Goal: Task Accomplishment & Management: Use online tool/utility

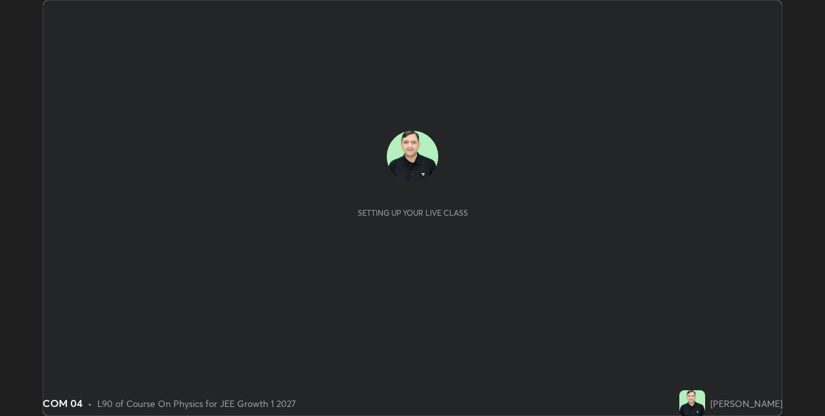
scroll to position [416, 824]
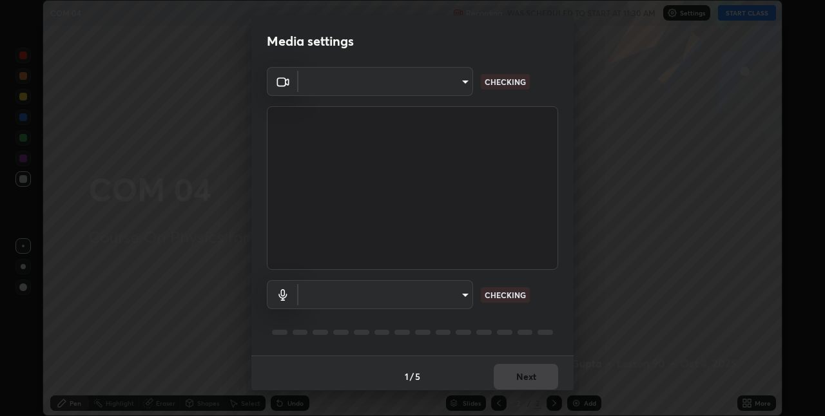
type input "280048489f4aceaa7dd929c42ae46e7d7a1038740bc9fc22ad0932e52b0860f8"
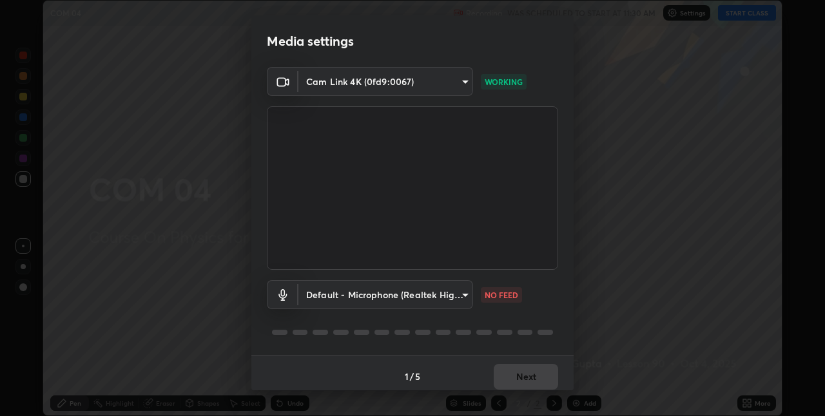
click at [398, 295] on body "Erase all COM 04 Recording WAS SCHEDULED TO START AT 11:30 AM Settings START CL…" at bounding box center [412, 208] width 825 height 416
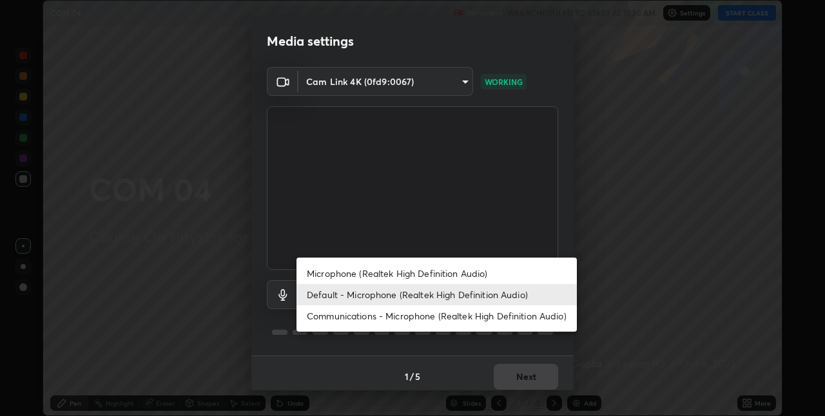
click at [362, 272] on li "Microphone (Realtek High Definition Audio)" at bounding box center [436, 273] width 280 height 21
type input "9a35c5c25a6babe24da8f4d10541f36b9700ea2ee64c40e6af499a578b7a6969"
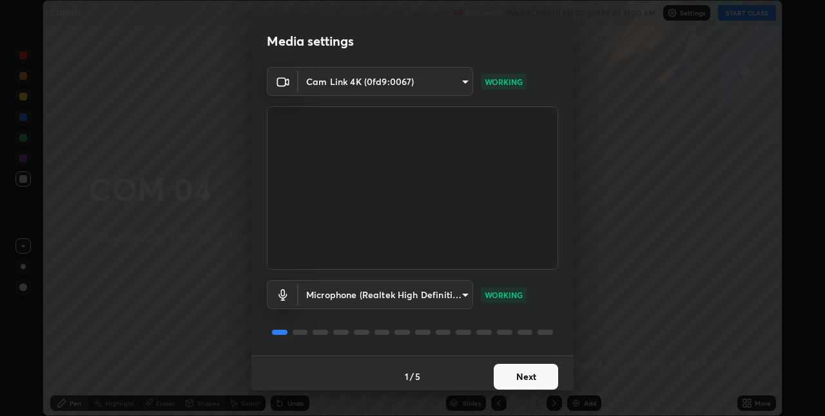
click at [506, 372] on button "Next" at bounding box center [525, 377] width 64 height 26
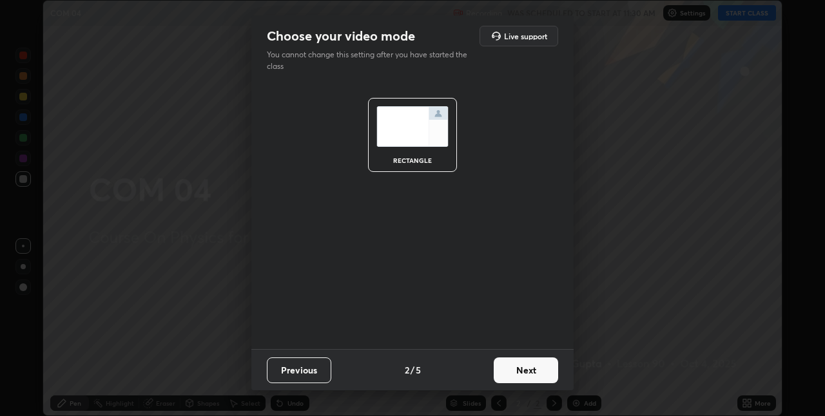
click at [518, 377] on button "Next" at bounding box center [525, 371] width 64 height 26
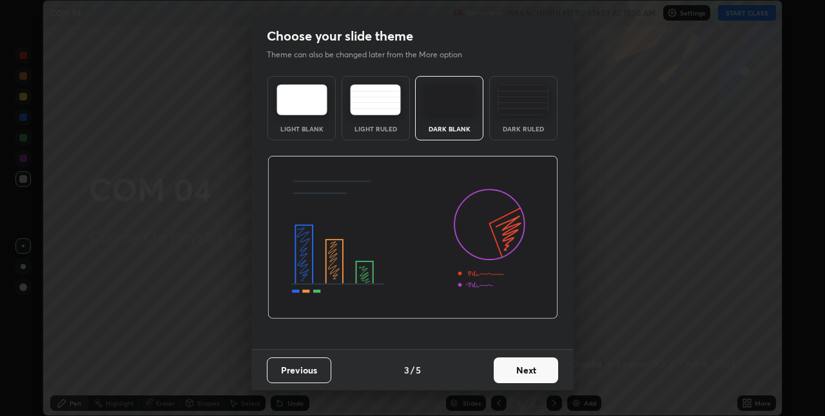
click at [530, 374] on button "Next" at bounding box center [525, 371] width 64 height 26
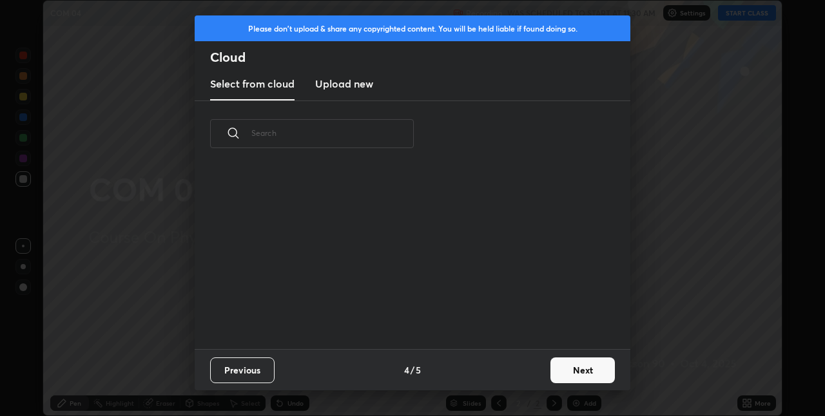
click at [560, 372] on button "Next" at bounding box center [582, 371] width 64 height 26
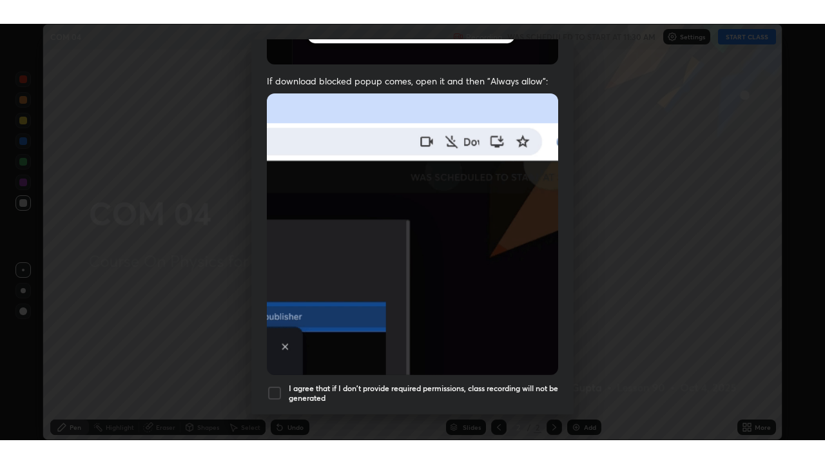
scroll to position [269, 0]
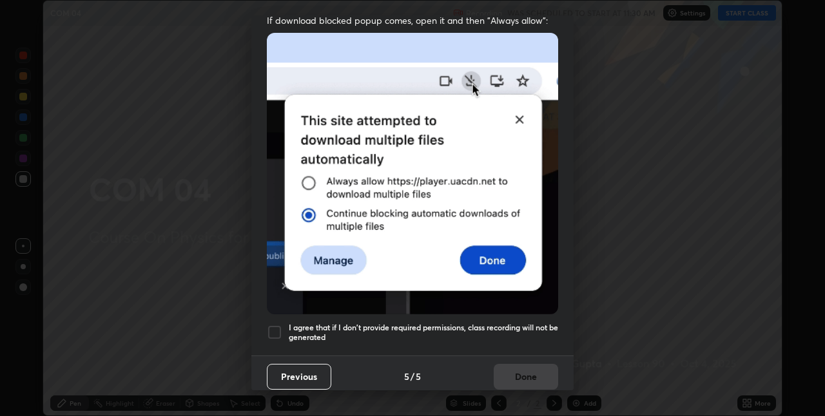
click at [269, 327] on div at bounding box center [274, 332] width 15 height 15
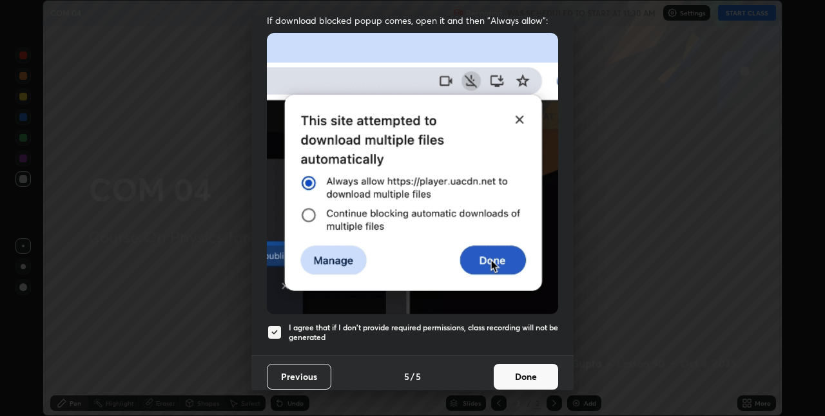
click at [520, 374] on button "Done" at bounding box center [525, 377] width 64 height 26
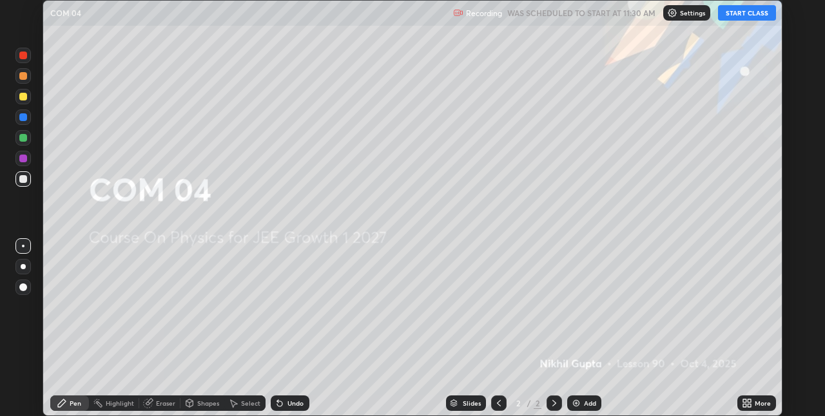
click at [738, 16] on button "START CLASS" at bounding box center [747, 12] width 58 height 15
click at [586, 402] on div "Add" at bounding box center [590, 403] width 12 height 6
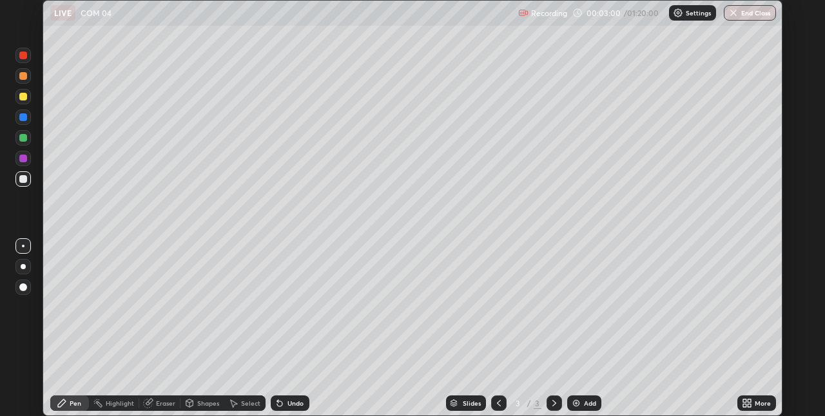
click at [749, 404] on icon at bounding box center [748, 405] width 3 height 3
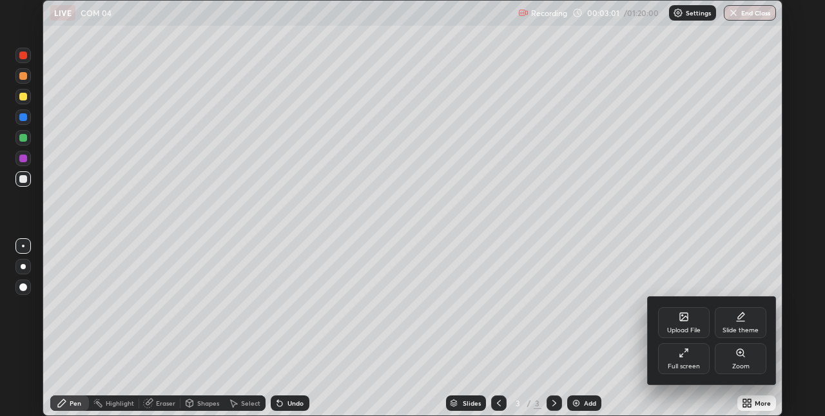
click at [683, 353] on icon at bounding box center [683, 353] width 10 height 10
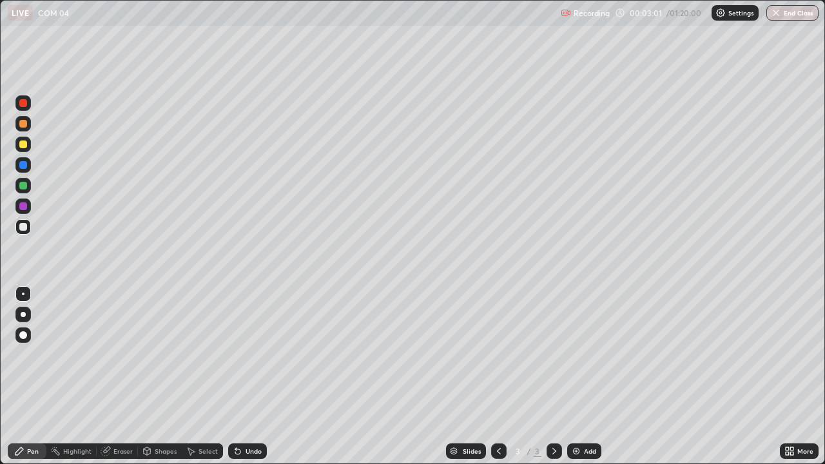
scroll to position [464, 825]
click at [22, 144] on div at bounding box center [23, 144] width 8 height 8
click at [160, 415] on div "Shapes" at bounding box center [166, 451] width 22 height 6
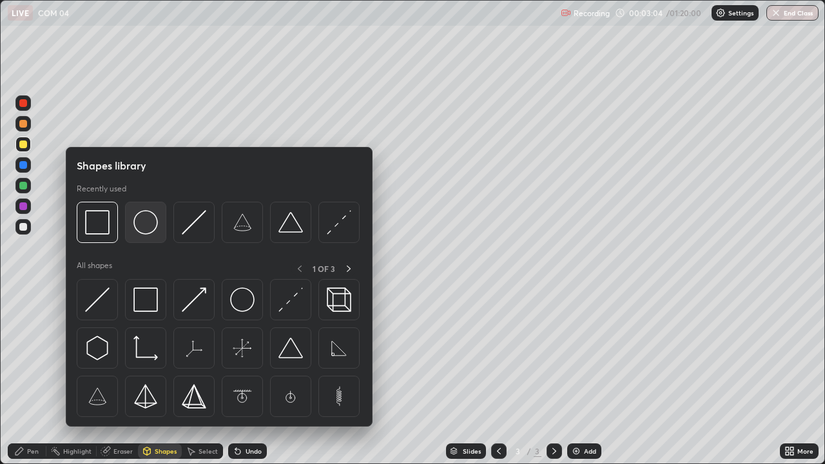
click at [153, 224] on img at bounding box center [145, 222] width 24 height 24
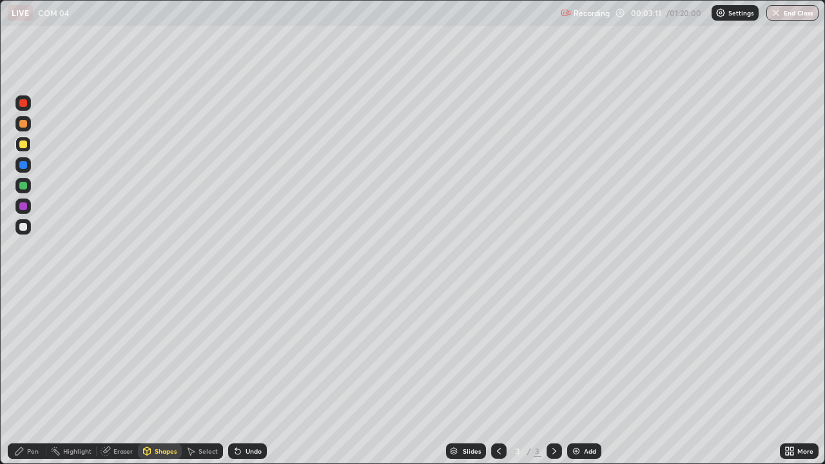
click at [33, 415] on div "Pen" at bounding box center [33, 451] width 12 height 6
click at [20, 125] on div at bounding box center [23, 124] width 8 height 8
click at [168, 415] on div "Shapes" at bounding box center [166, 451] width 22 height 6
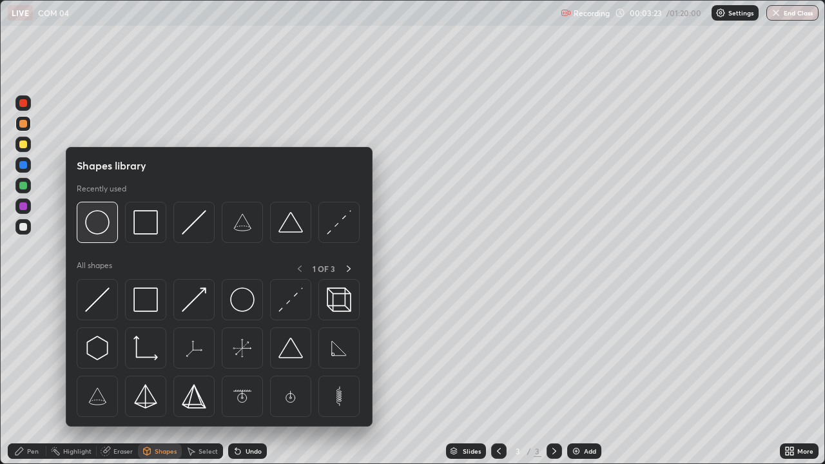
click at [106, 223] on img at bounding box center [97, 222] width 24 height 24
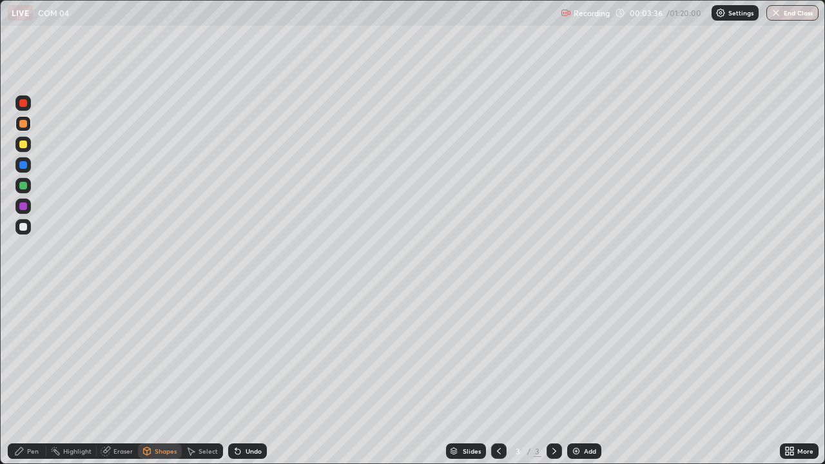
click at [30, 415] on div "Pen" at bounding box center [27, 450] width 39 height 15
click at [20, 230] on div at bounding box center [22, 226] width 15 height 15
click at [0, 399] on div "Setting up your live class" at bounding box center [412, 232] width 825 height 464
click at [206, 415] on div "Select" at bounding box center [207, 451] width 19 height 6
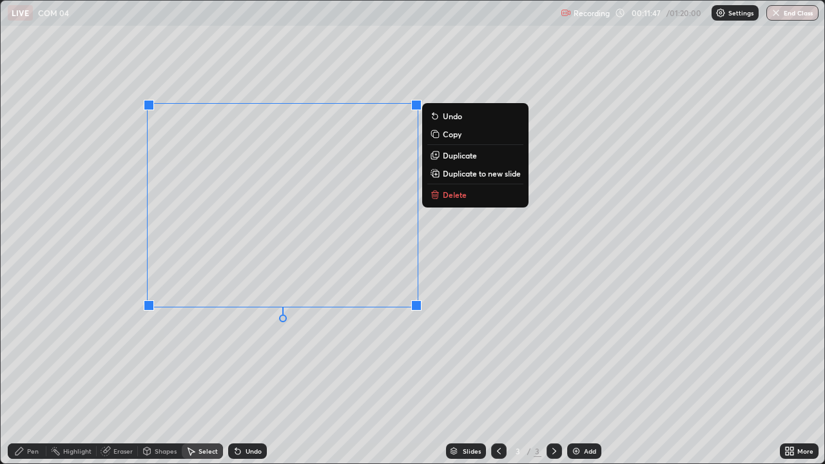
click at [458, 175] on p "Duplicate to new slide" at bounding box center [482, 173] width 78 height 10
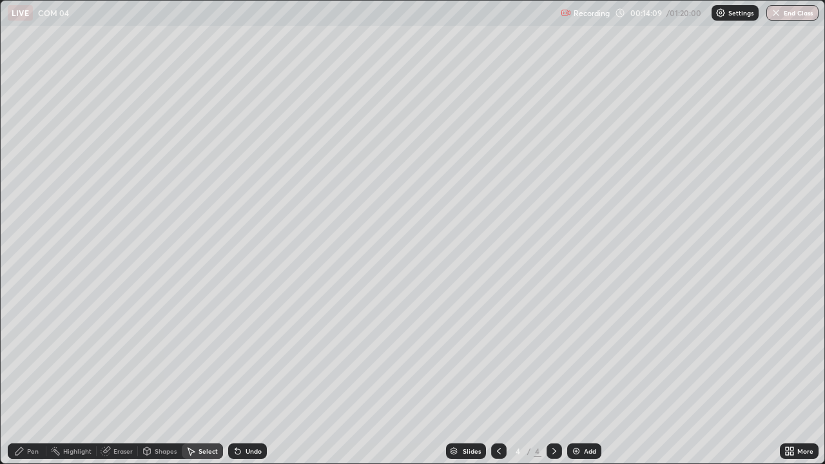
click at [437, 90] on div "0 ° Undo Copy Duplicate Duplicate to new slide Delete" at bounding box center [412, 232] width 823 height 463
click at [36, 415] on div "Pen" at bounding box center [33, 451] width 12 height 6
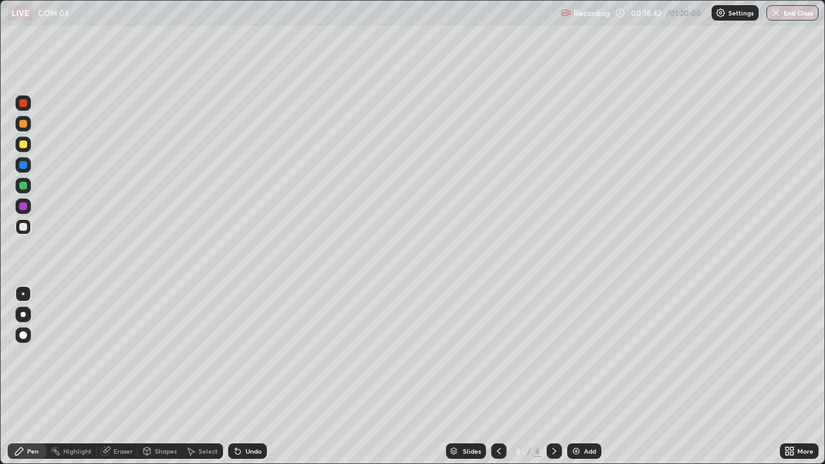
click at [587, 415] on div "Add" at bounding box center [584, 450] width 34 height 15
click at [199, 415] on div "Select" at bounding box center [207, 451] width 19 height 6
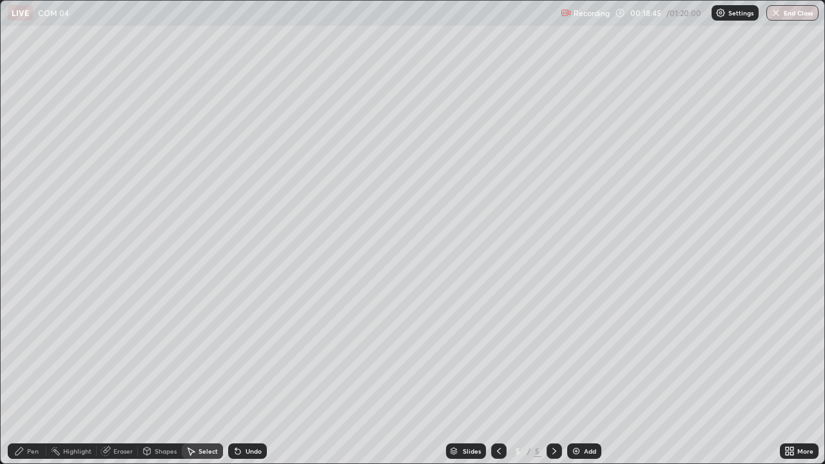
click at [160, 415] on div "Shapes" at bounding box center [166, 451] width 22 height 6
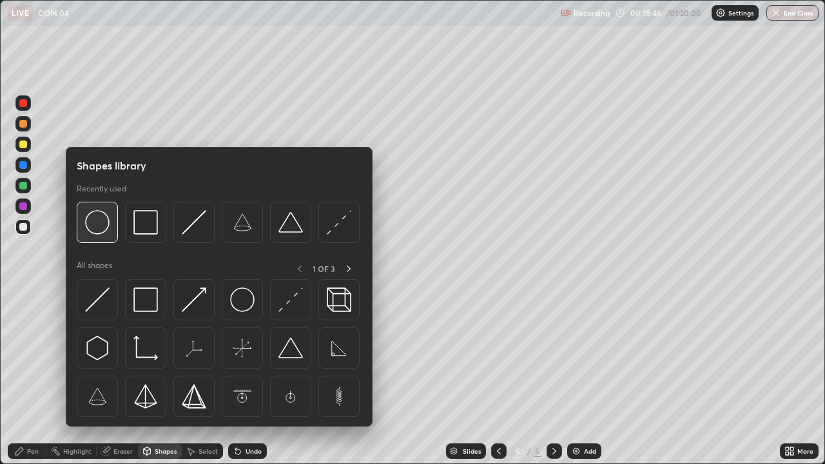
click at [97, 222] on img at bounding box center [97, 222] width 24 height 24
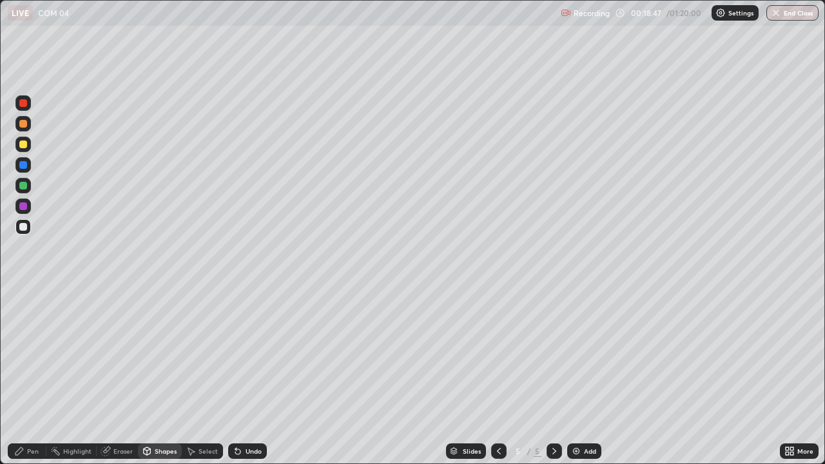
click at [21, 142] on div at bounding box center [23, 144] width 8 height 8
click at [153, 415] on div "Shapes" at bounding box center [160, 450] width 44 height 15
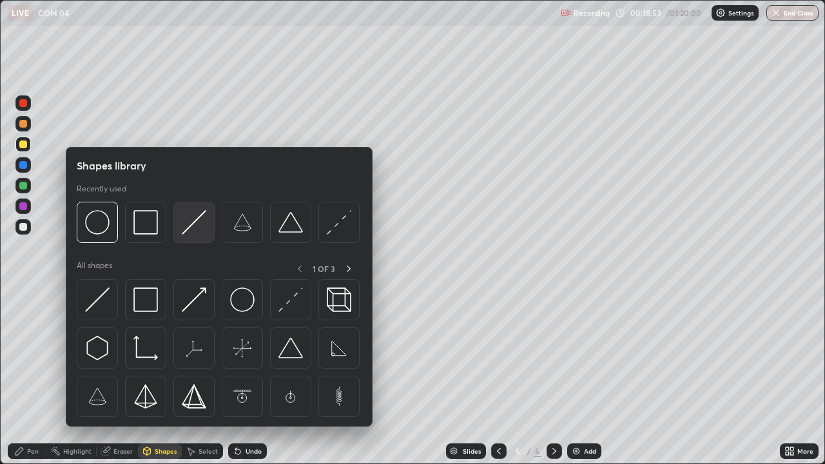
click at [195, 230] on img at bounding box center [194, 222] width 24 height 24
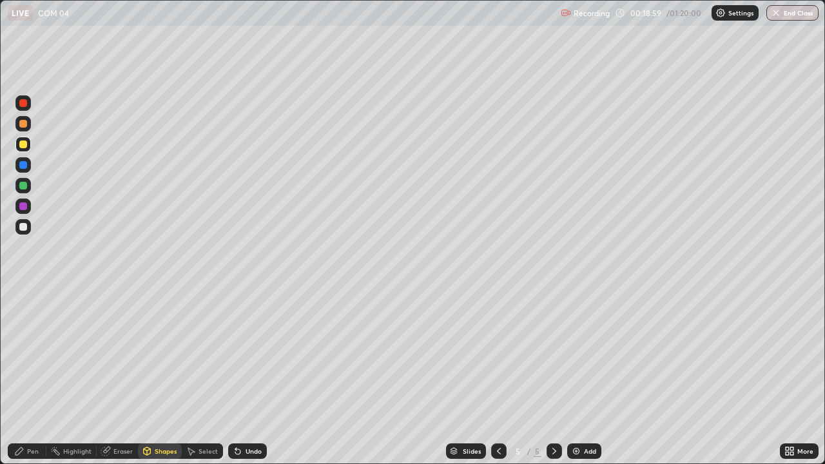
click at [247, 415] on div "Undo" at bounding box center [253, 451] width 16 height 6
click at [128, 415] on div "Eraser" at bounding box center [122, 451] width 19 height 6
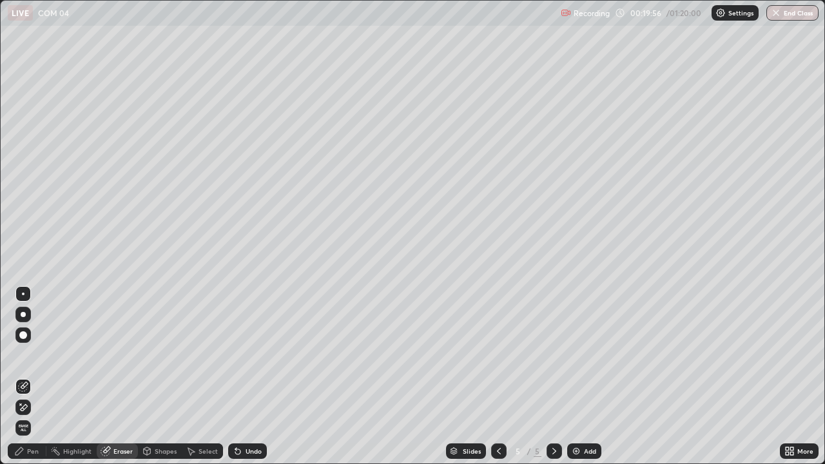
click at [32, 415] on div "Pen" at bounding box center [27, 450] width 39 height 15
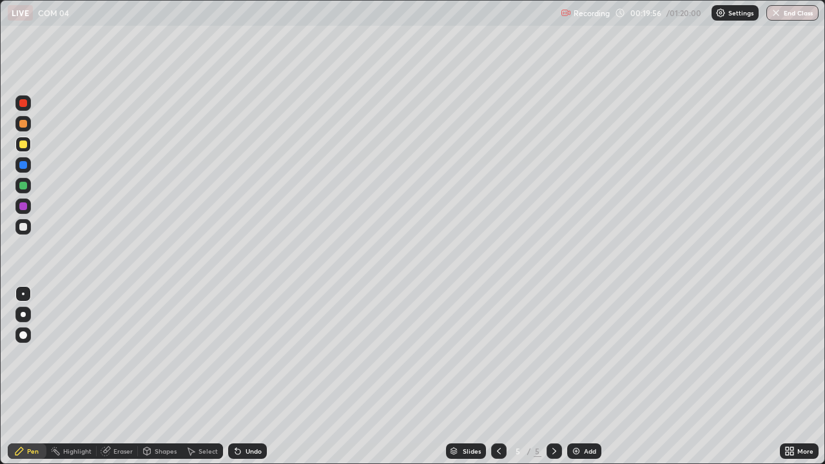
click at [26, 232] on div at bounding box center [22, 226] width 15 height 15
click at [586, 415] on div "Add" at bounding box center [590, 451] width 12 height 6
click at [24, 144] on div at bounding box center [23, 144] width 8 height 8
click at [24, 231] on div at bounding box center [22, 226] width 15 height 15
click at [20, 144] on div at bounding box center [23, 144] width 8 height 8
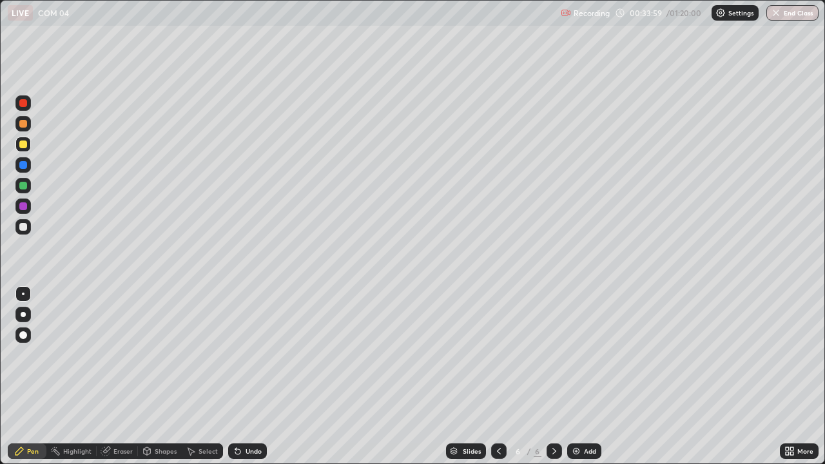
click at [589, 415] on div "Add" at bounding box center [584, 450] width 34 height 15
click at [23, 230] on div at bounding box center [23, 227] width 8 height 8
click at [18, 143] on div at bounding box center [22, 144] width 15 height 15
click at [584, 415] on div "Add" at bounding box center [590, 451] width 12 height 6
click at [499, 415] on icon at bounding box center [499, 451] width 4 height 6
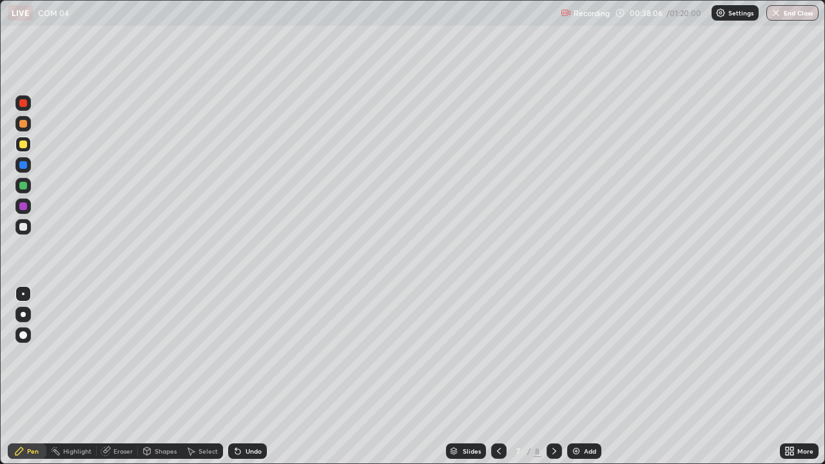
click at [553, 415] on icon at bounding box center [554, 451] width 10 height 10
click at [18, 227] on div at bounding box center [22, 226] width 15 height 15
click at [250, 415] on div "Undo" at bounding box center [253, 451] width 16 height 6
click at [249, 415] on div "Undo" at bounding box center [247, 450] width 39 height 15
click at [250, 415] on div "Undo" at bounding box center [247, 450] width 39 height 15
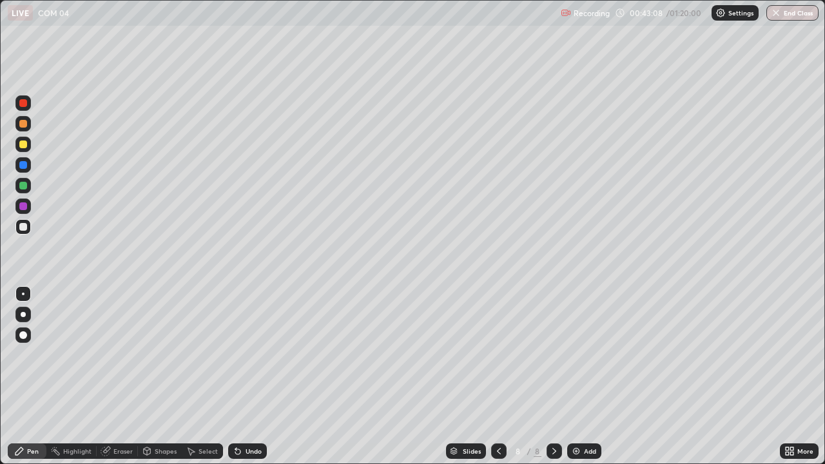
click at [30, 148] on div at bounding box center [22, 144] width 15 height 15
click at [587, 415] on div "Add" at bounding box center [590, 451] width 12 height 6
click at [25, 187] on div at bounding box center [23, 186] width 8 height 8
click at [26, 229] on div at bounding box center [23, 227] width 8 height 8
click at [26, 147] on div at bounding box center [23, 144] width 8 height 8
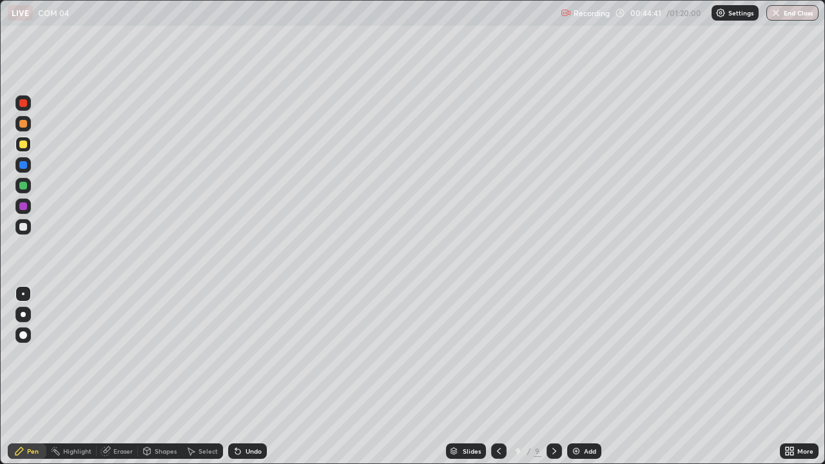
click at [23, 227] on div at bounding box center [23, 227] width 8 height 8
click at [23, 186] on div at bounding box center [23, 186] width 8 height 8
click at [24, 144] on div at bounding box center [23, 144] width 8 height 8
click at [19, 229] on div at bounding box center [22, 226] width 15 height 15
click at [497, 415] on icon at bounding box center [498, 451] width 10 height 10
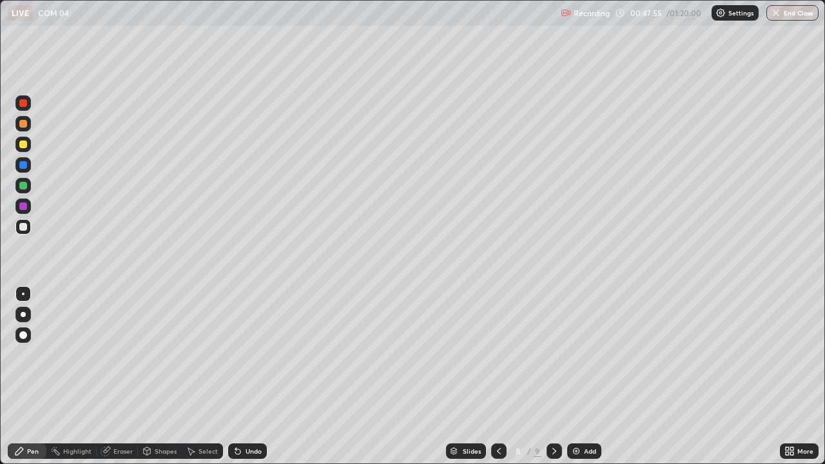
click at [549, 415] on div at bounding box center [553, 450] width 15 height 15
click at [256, 415] on div "Undo" at bounding box center [253, 451] width 16 height 6
click at [589, 415] on div "Add" at bounding box center [584, 450] width 34 height 15
click at [29, 186] on div at bounding box center [22, 185] width 15 height 15
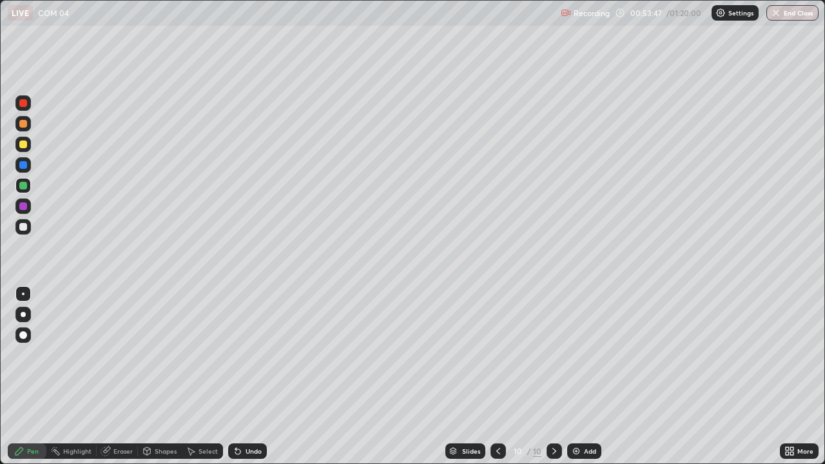
click at [24, 146] on div at bounding box center [23, 144] width 8 height 8
click at [21, 227] on div at bounding box center [23, 227] width 8 height 8
click at [23, 146] on div at bounding box center [23, 144] width 8 height 8
click at [18, 230] on div at bounding box center [22, 226] width 15 height 15
click at [254, 415] on div "Undo" at bounding box center [253, 451] width 16 height 6
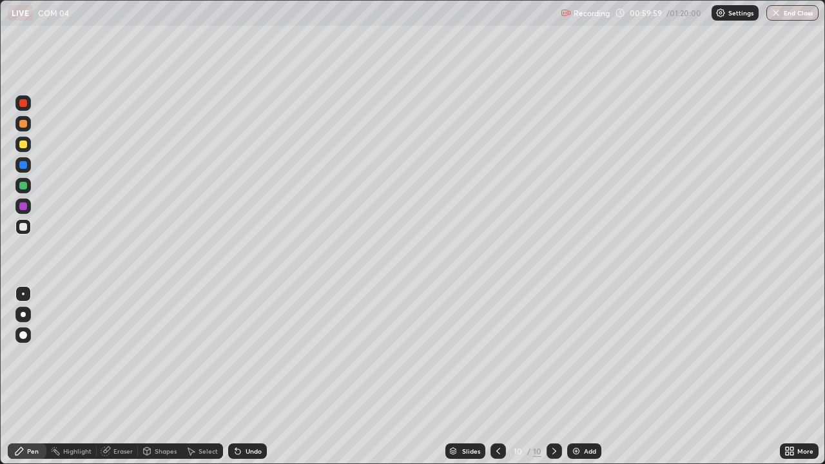
click at [585, 415] on div "Add" at bounding box center [590, 451] width 12 height 6
click at [26, 144] on div at bounding box center [23, 144] width 8 height 8
click at [24, 226] on div at bounding box center [23, 227] width 8 height 8
click at [163, 415] on div "Shapes" at bounding box center [166, 451] width 22 height 6
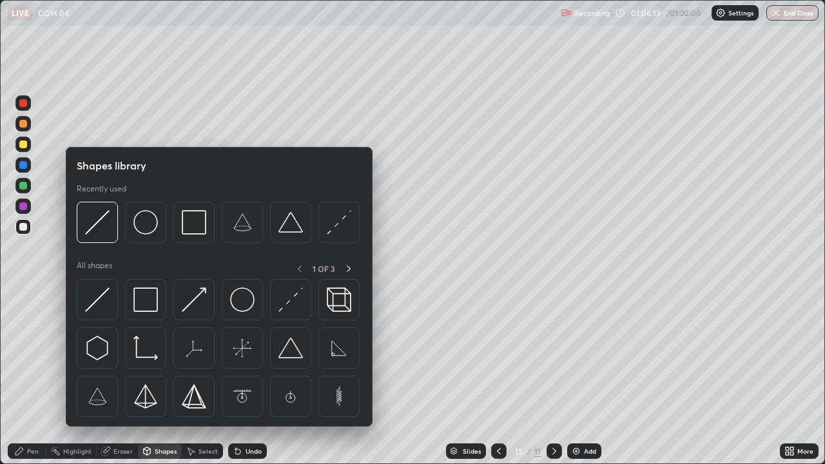
click at [202, 415] on div "Select" at bounding box center [207, 451] width 19 height 6
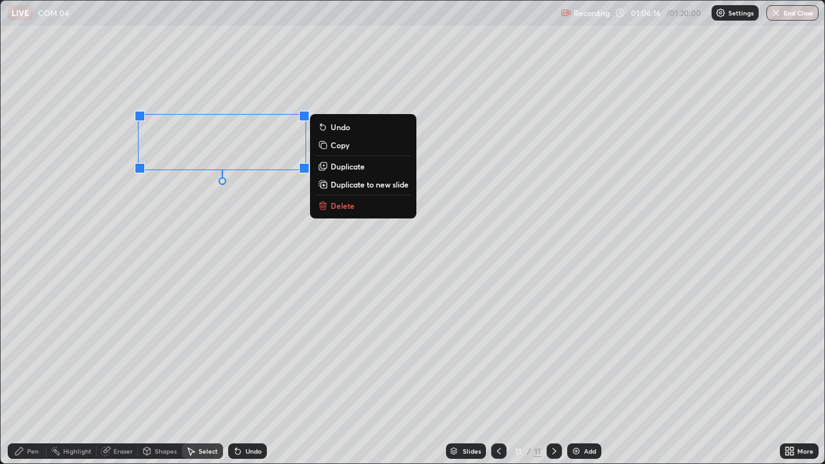
click at [349, 165] on p "Duplicate" at bounding box center [347, 166] width 34 height 10
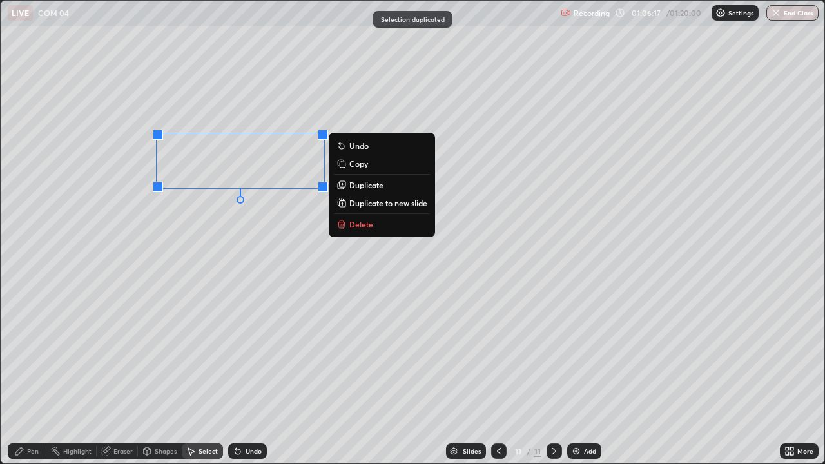
click at [249, 171] on div "0 ° Undo Copy Duplicate Duplicate to new slide Delete" at bounding box center [412, 232] width 823 height 463
click at [249, 214] on div "0 ° Undo Copy Duplicate Duplicate to new slide Delete" at bounding box center [412, 232] width 823 height 463
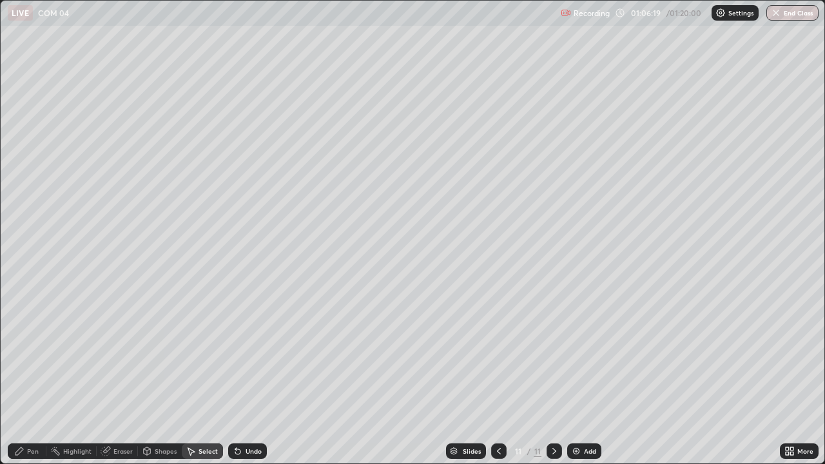
click at [254, 415] on div "Undo" at bounding box center [253, 451] width 16 height 6
click at [247, 415] on div "Undo" at bounding box center [253, 451] width 16 height 6
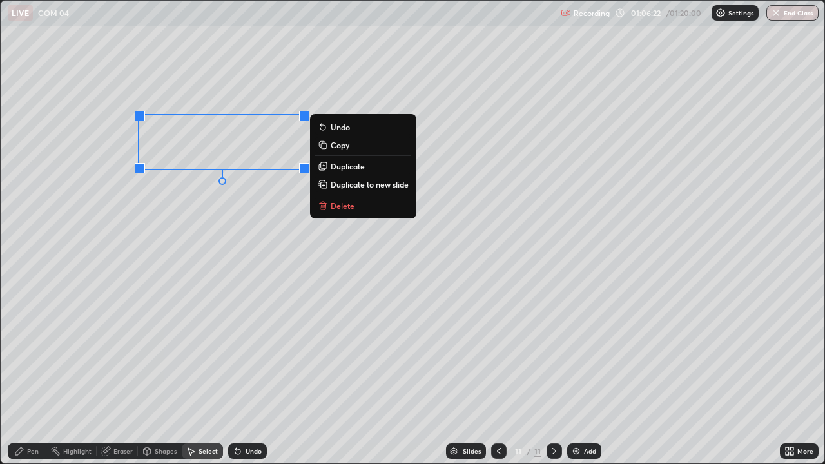
click at [346, 166] on p "Duplicate" at bounding box center [347, 166] width 34 height 10
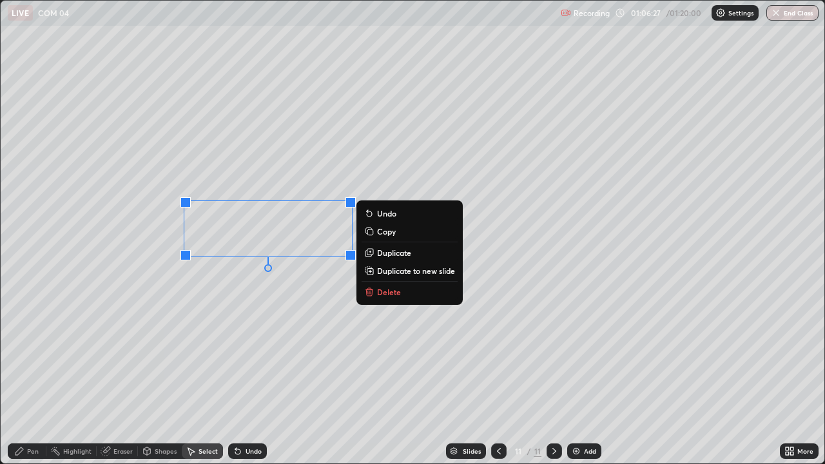
click at [243, 371] on div "0 ° Undo Copy Duplicate Duplicate to new slide Delete" at bounding box center [412, 232] width 823 height 463
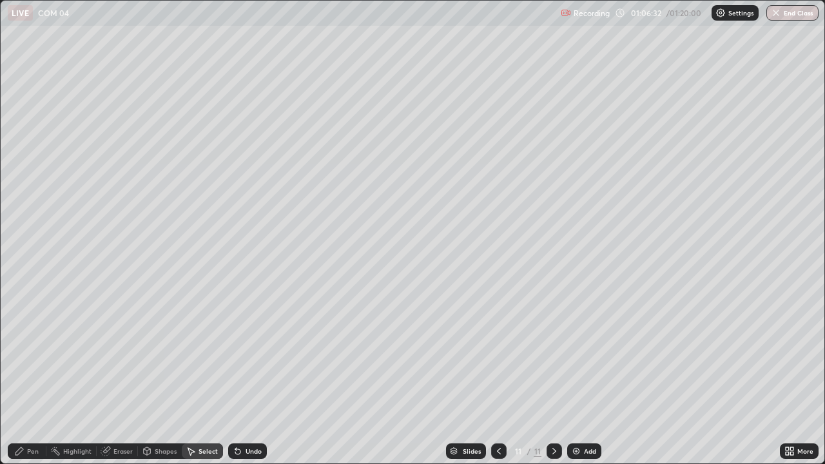
click at [121, 415] on div "Eraser" at bounding box center [117, 450] width 41 height 15
click at [30, 415] on div "Pen" at bounding box center [33, 451] width 12 height 6
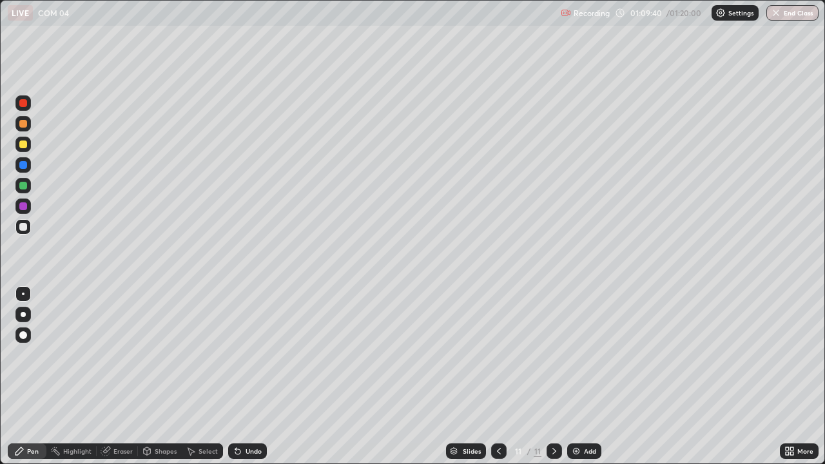
click at [123, 415] on div "Eraser" at bounding box center [122, 451] width 19 height 6
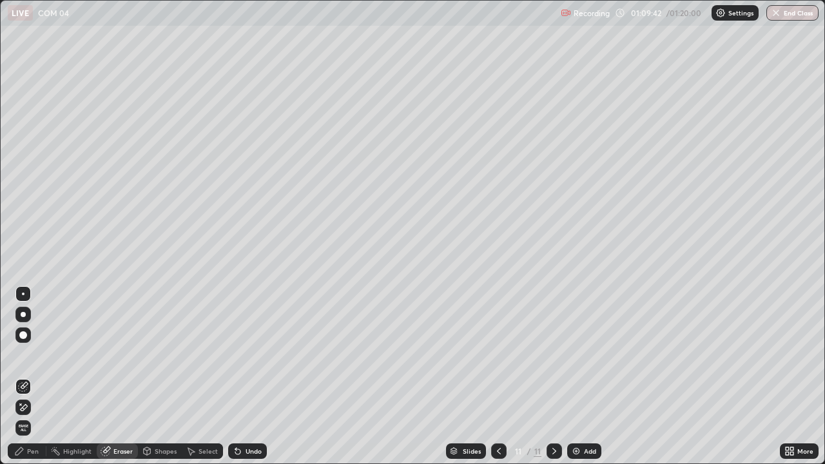
click at [33, 415] on div "Pen" at bounding box center [27, 450] width 39 height 15
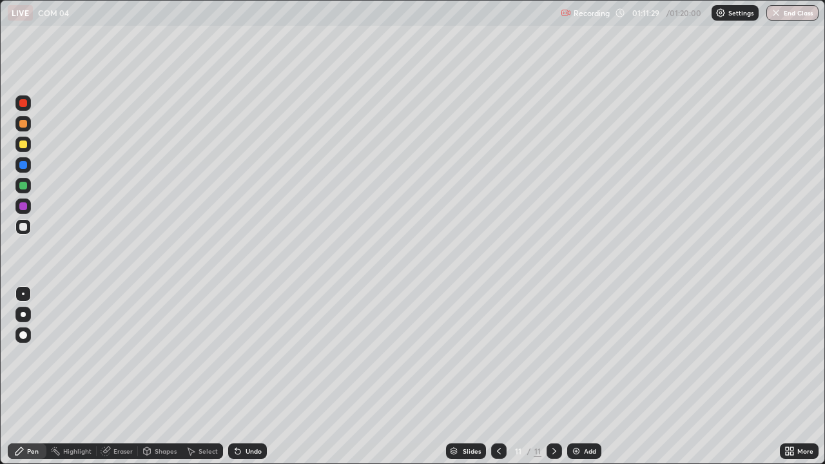
click at [590, 415] on div "Add" at bounding box center [590, 451] width 12 height 6
click at [26, 187] on div at bounding box center [23, 186] width 8 height 8
click at [26, 144] on div at bounding box center [23, 144] width 8 height 8
click at [23, 229] on div at bounding box center [23, 227] width 8 height 8
click at [788, 14] on button "End Class" at bounding box center [792, 12] width 52 height 15
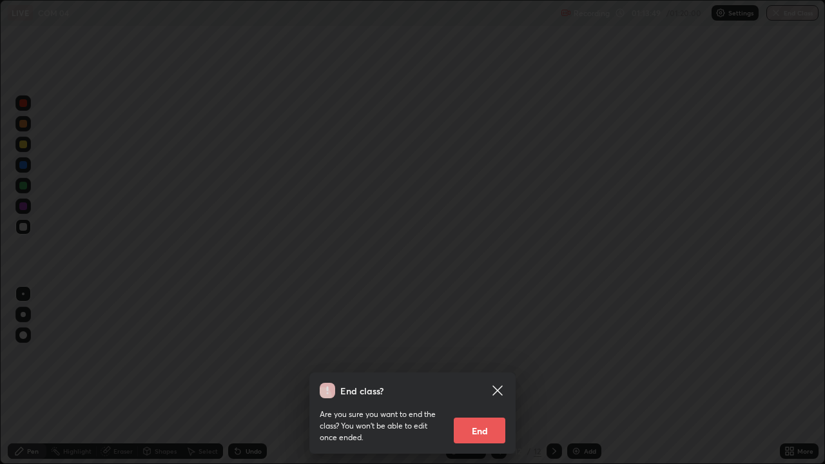
click at [492, 415] on button "End" at bounding box center [479, 430] width 52 height 26
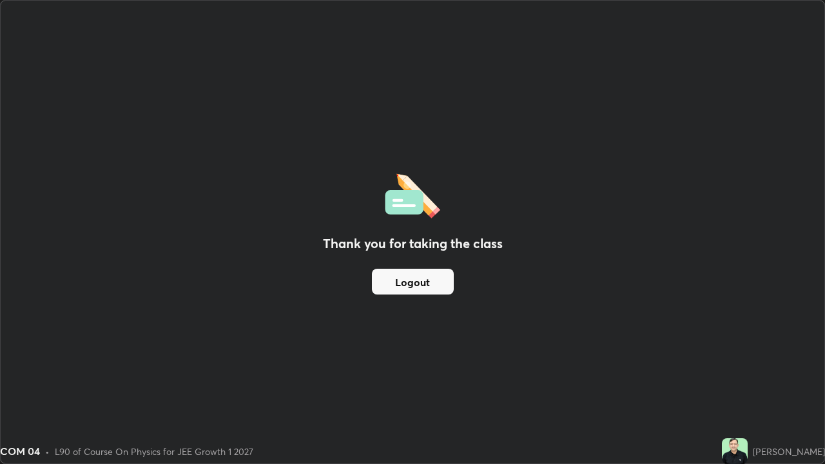
click at [434, 287] on button "Logout" at bounding box center [413, 282] width 82 height 26
